Goal: Navigation & Orientation: Find specific page/section

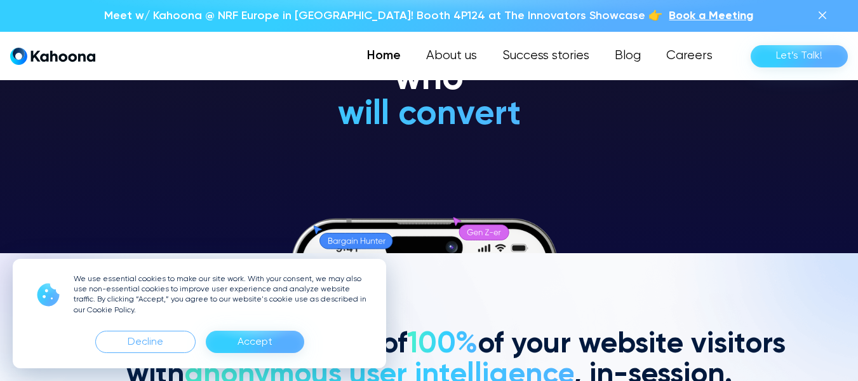
scroll to position [128, 0]
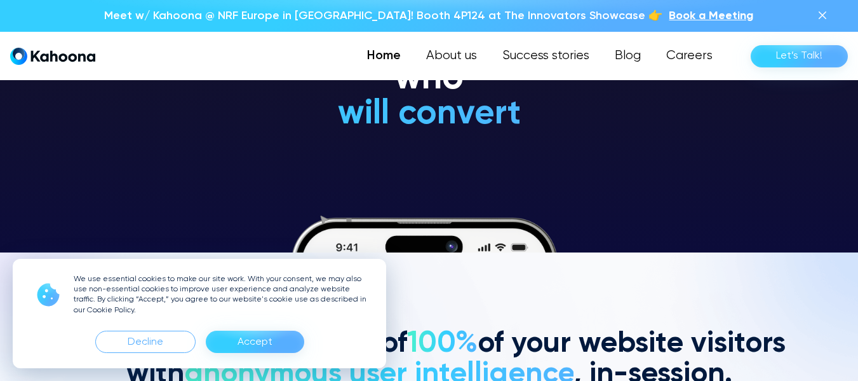
drag, startPoint x: 286, startPoint y: 342, endPoint x: 292, endPoint y: 331, distance: 12.2
click at [286, 341] on div "Accept" at bounding box center [255, 341] width 98 height 22
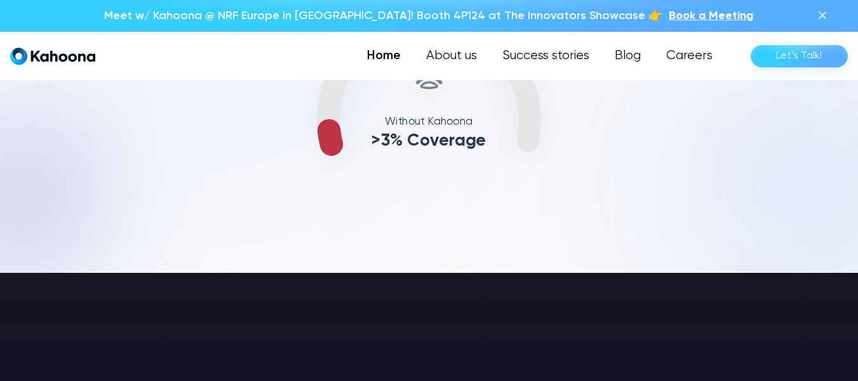
scroll to position [576, 0]
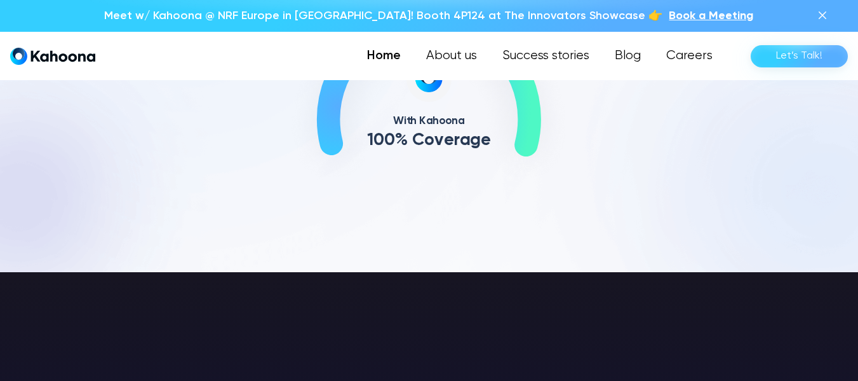
click at [740, 211] on section "Capture the full value of 100% of your website visitors with anonymous user int…" at bounding box center [429, 38] width 858 height 468
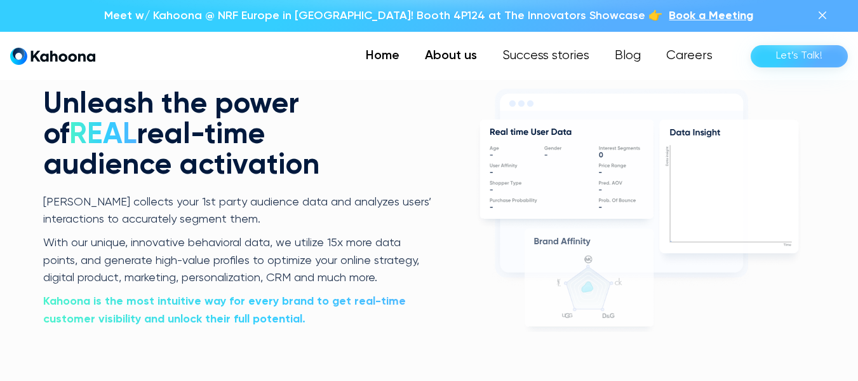
scroll to position [2434, 0]
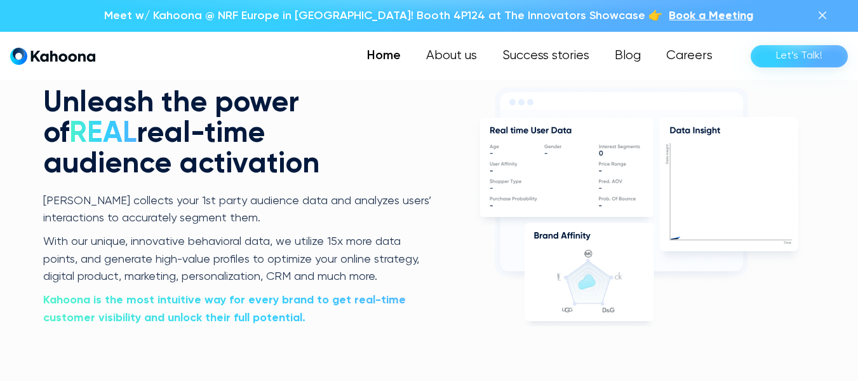
click at [412, 55] on link "Home" at bounding box center [384, 55] width 59 height 25
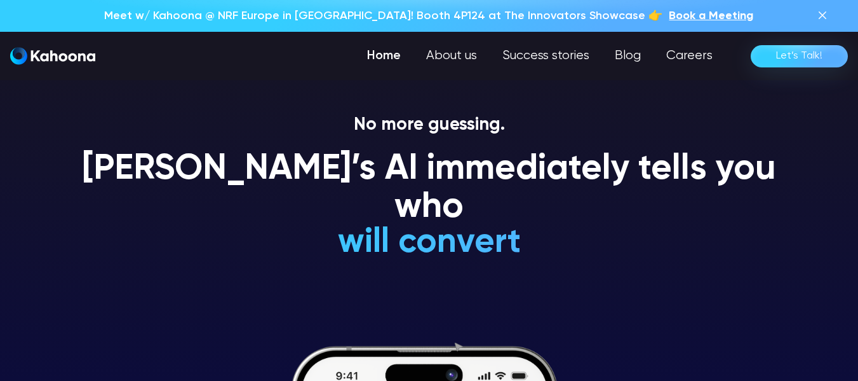
click at [710, 226] on div "Kahoona’s AI immediately tells you who will convert will NEVER convert is a Gen…" at bounding box center [429, 211] width 724 height 121
click at [37, 55] on img "home" at bounding box center [52, 56] width 85 height 18
